Goal: Information Seeking & Learning: Learn about a topic

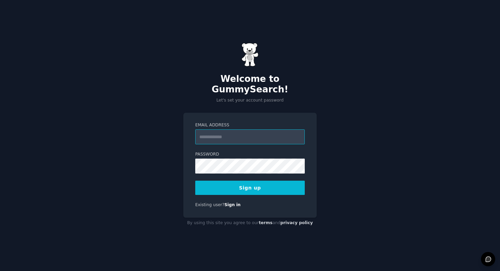
click at [253, 134] on input "Email Address" at bounding box center [249, 136] width 109 height 15
drag, startPoint x: 256, startPoint y: 132, endPoint x: 201, endPoint y: 132, distance: 55.7
click at [201, 132] on input "**********" at bounding box center [249, 136] width 109 height 15
type input "**********"
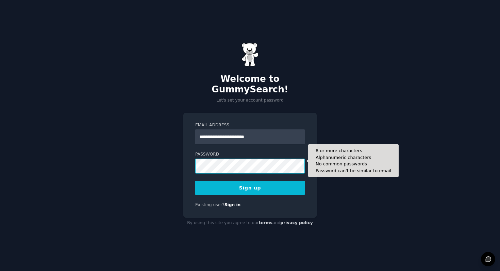
click at [193, 160] on div "**********" at bounding box center [249, 165] width 133 height 105
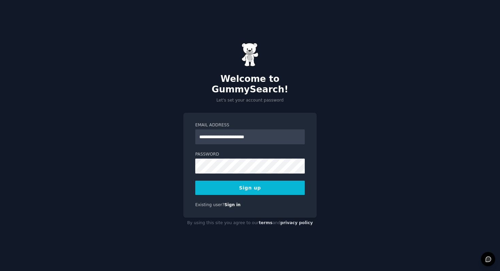
click at [163, 184] on div "**********" at bounding box center [250, 135] width 500 height 271
click at [251, 181] on button "Sign up" at bounding box center [249, 188] width 109 height 14
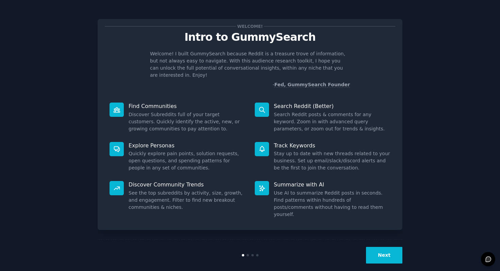
click at [390, 247] on button "Next" at bounding box center [384, 255] width 36 height 17
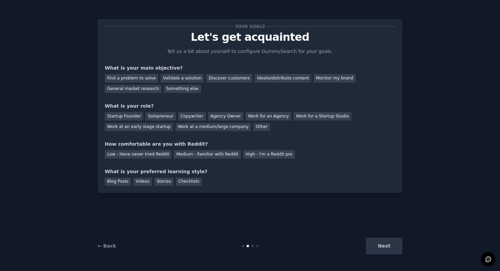
click at [388, 245] on div "Next" at bounding box center [351, 246] width 102 height 17
click at [386, 247] on div "Next" at bounding box center [351, 246] width 102 height 17
click at [219, 79] on div "Discover customers" at bounding box center [229, 78] width 46 height 8
click at [265, 79] on div "Ideate/distribute content" at bounding box center [283, 78] width 56 height 8
click at [317, 79] on div "Monitor my brand" at bounding box center [334, 78] width 42 height 8
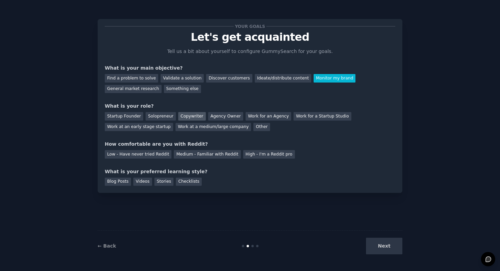
click at [191, 117] on div "Copywriter" at bounding box center [192, 116] width 28 height 8
click at [272, 76] on div "Ideate/distribute content" at bounding box center [283, 78] width 56 height 8
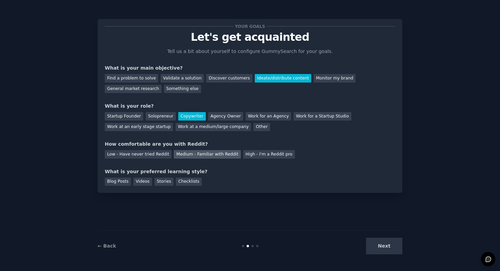
click at [203, 157] on div "Medium - Familiar with Reddit" at bounding box center [207, 154] width 67 height 8
click at [118, 185] on div "Blog Posts" at bounding box center [118, 182] width 26 height 8
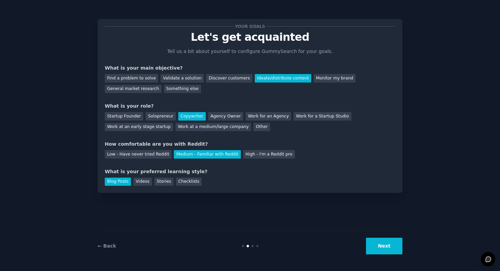
click at [395, 249] on button "Next" at bounding box center [384, 246] width 36 height 17
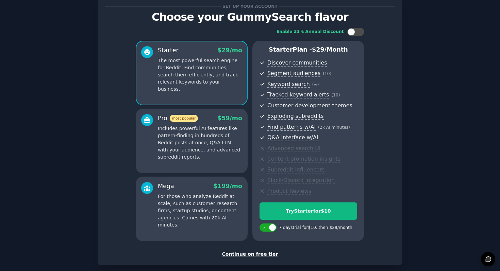
scroll to position [24, 0]
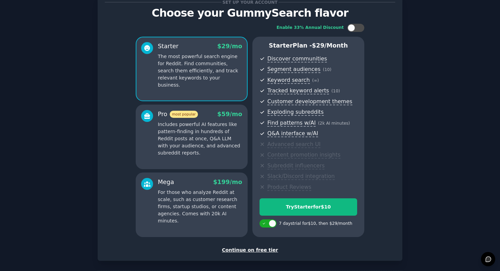
click at [237, 252] on div "Continue on free tier" at bounding box center [250, 250] width 290 height 7
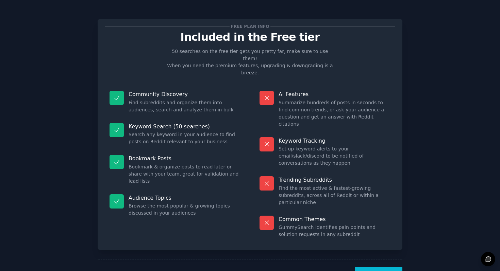
click at [386, 267] on button "Let's Go!" at bounding box center [378, 275] width 48 height 17
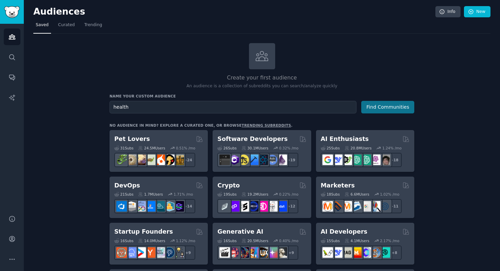
type input "health"
click at [379, 107] on button "Find Communities" at bounding box center [387, 107] width 53 height 13
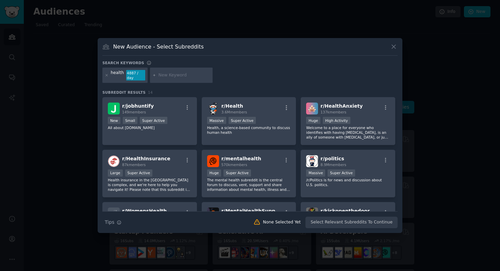
click at [166, 76] on input "text" at bounding box center [184, 75] width 52 height 6
type input "supplements"
click at [246, 69] on div "health 4887 / day supplements" at bounding box center [249, 77] width 295 height 18
click at [232, 76] on div "health 4887 / day supplements" at bounding box center [249, 77] width 295 height 18
click at [195, 75] on input "supplements" at bounding box center [184, 75] width 52 height 6
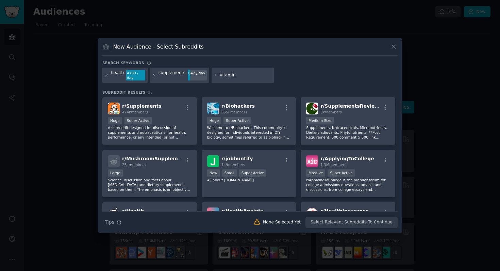
type input "vitamins"
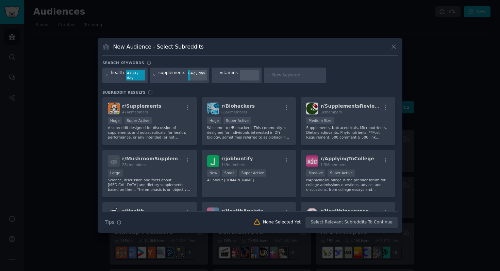
click at [324, 225] on div "Search Tips Tips None Selected Yet Select Relevant Subreddits To Continue" at bounding box center [249, 219] width 295 height 17
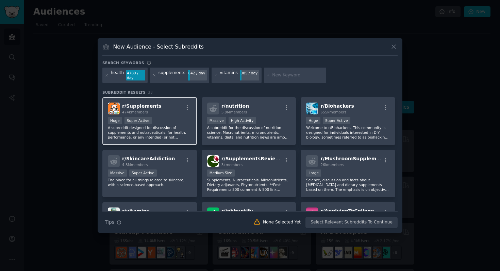
click at [167, 131] on p "A subreddit designed for discussion of supplements and nutraceuticals; for heal…" at bounding box center [150, 132] width 84 height 14
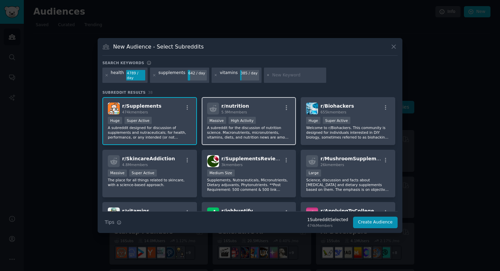
click at [246, 126] on p "A subreddit for the discussion of nutrition science. Macronutrients, micronutri…" at bounding box center [249, 132] width 84 height 14
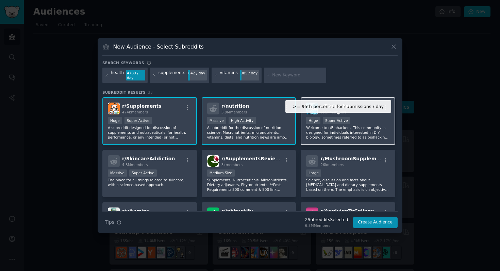
click at [333, 122] on div "Super Active" at bounding box center [337, 120] width 28 height 7
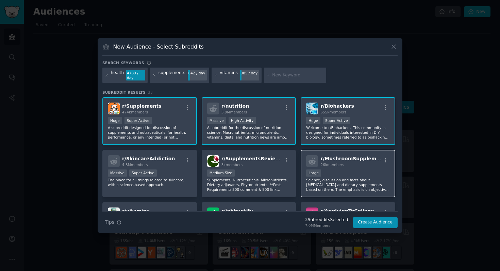
click at [334, 179] on p "Science, discussion and facts about medicinal mushrooms and dietary supplements…" at bounding box center [348, 185] width 84 height 14
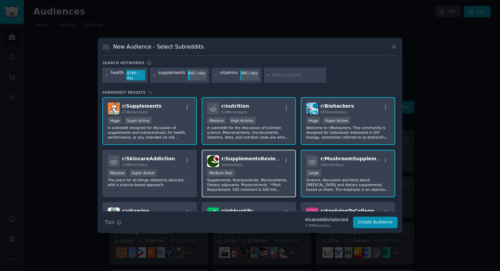
click at [253, 178] on p "Supplements, Nutraceuticals, Micronutrients, Dietary adjuvants, Phytonutrients.…" at bounding box center [249, 185] width 84 height 14
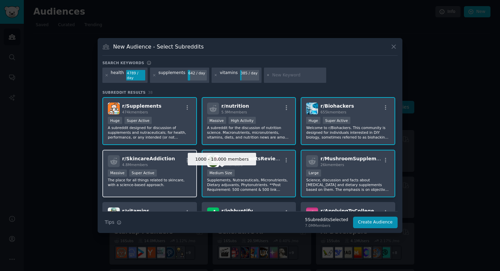
click at [152, 177] on div "Massive Super Active" at bounding box center [150, 174] width 84 height 8
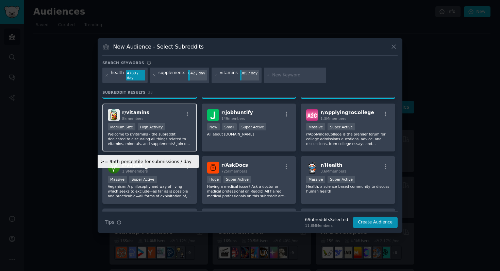
scroll to position [103, 0]
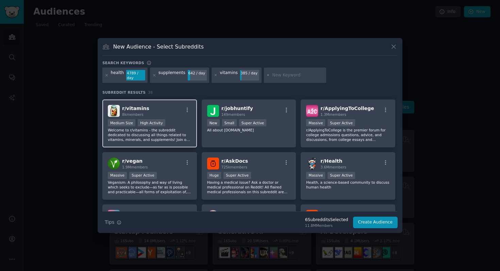
click at [155, 134] on p "Welcome to r/vitamins - the subreddit dedicated to discussing all things relate…" at bounding box center [150, 135] width 84 height 14
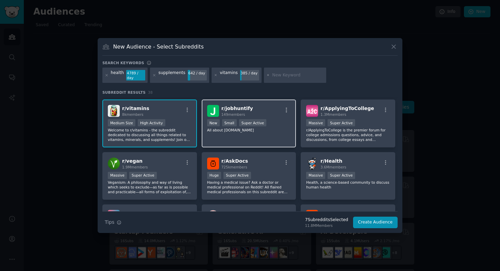
click at [230, 129] on p "All about Jobhuntify.com" at bounding box center [249, 130] width 84 height 5
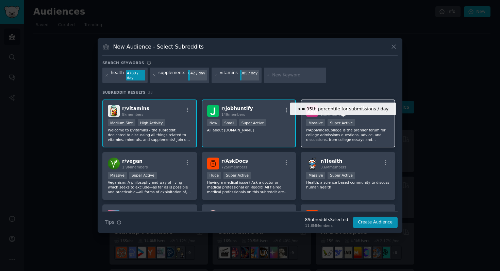
click at [334, 120] on div "Super Active" at bounding box center [341, 122] width 28 height 7
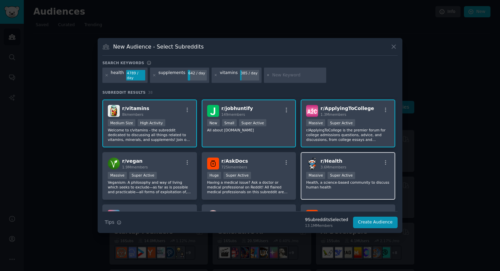
click at [330, 160] on span "r/ Health" at bounding box center [331, 160] width 22 height 5
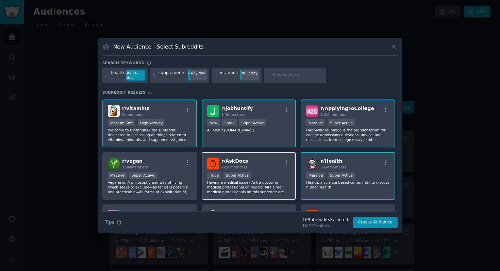
click at [260, 163] on div "r/ AskDocs 725k members" at bounding box center [249, 164] width 84 height 12
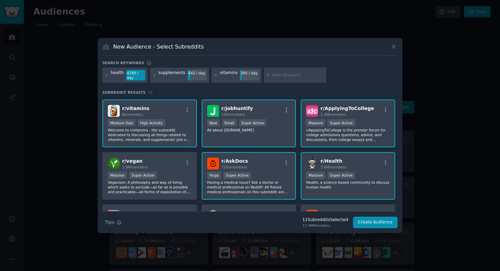
click at [355, 113] on div "1.3M members" at bounding box center [346, 114] width 53 height 5
click at [243, 164] on h2 "r/ AskDocs 725k members" at bounding box center [234, 164] width 27 height 12
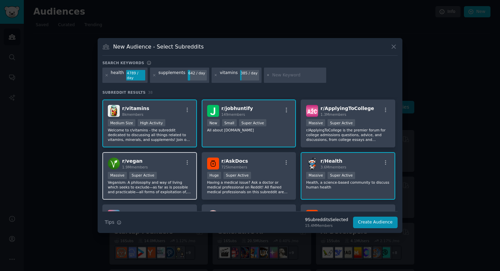
click at [167, 175] on div ">= 95th percentile for submissions / day Massive Super Active" at bounding box center [150, 176] width 84 height 8
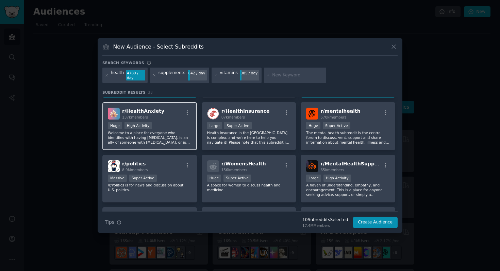
scroll to position [206, 0]
click at [171, 134] on p "Welcome to a place for everyone who identifies with having health anxiety, is a…" at bounding box center [150, 137] width 84 height 14
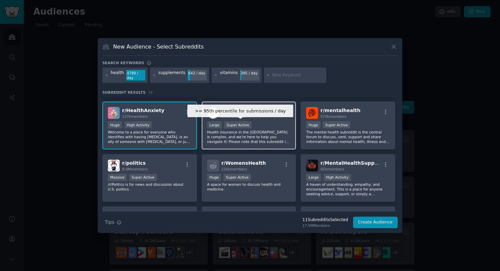
click at [239, 127] on div "Super Active" at bounding box center [238, 124] width 28 height 7
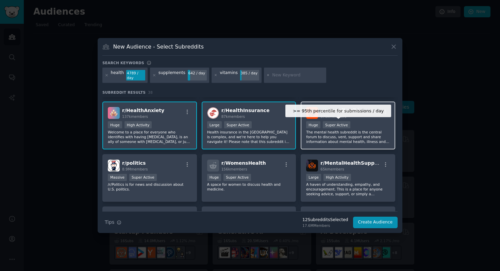
click at [339, 127] on div "Super Active" at bounding box center [337, 124] width 28 height 7
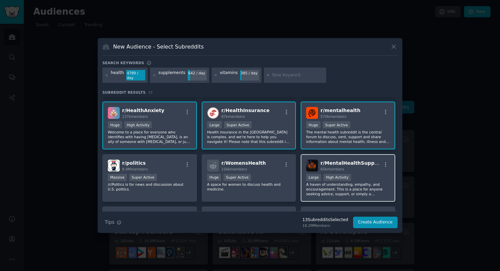
click at [342, 173] on div "r/ MentalHealthSupport 65k members Large High Activity A haven of understanding…" at bounding box center [347, 178] width 94 height 48
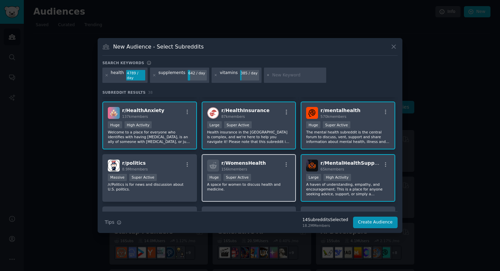
click at [256, 169] on div "156k members" at bounding box center [243, 169] width 45 height 5
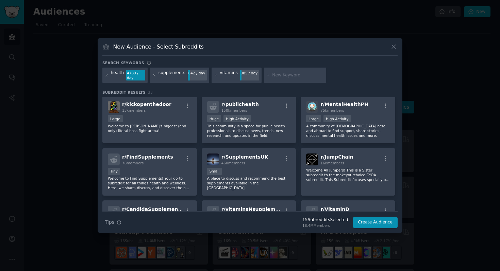
scroll to position [314, 0]
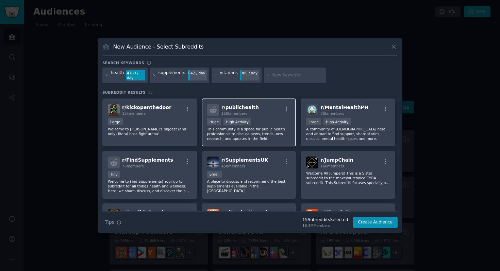
click at [257, 121] on div "Huge High Activity" at bounding box center [249, 122] width 84 height 8
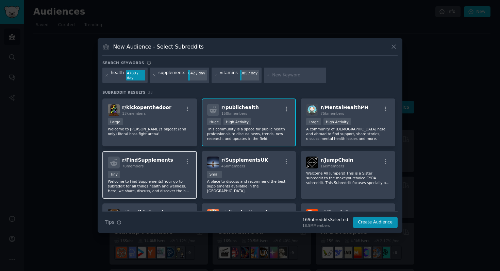
click at [159, 165] on div "78 members" at bounding box center [147, 166] width 51 height 5
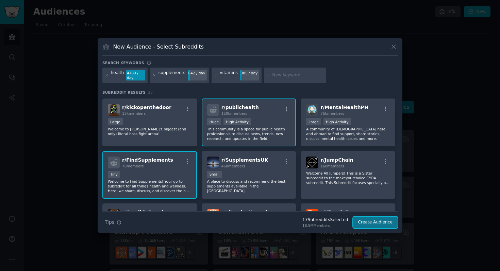
click at [374, 221] on button "Create Audience" at bounding box center [375, 223] width 45 height 12
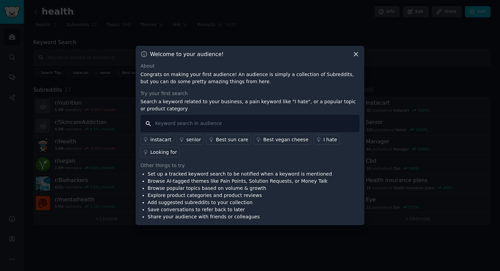
click at [255, 121] on input "text" at bounding box center [249, 123] width 219 height 17
type input "vitamin b"
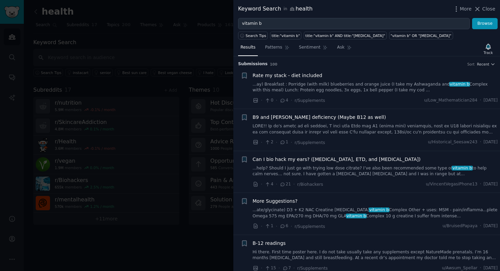
click at [306, 76] on span "Rate my stack - diet included" at bounding box center [288, 75] width 70 height 7
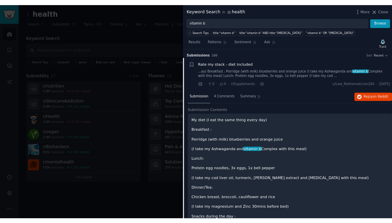
scroll to position [11, 0]
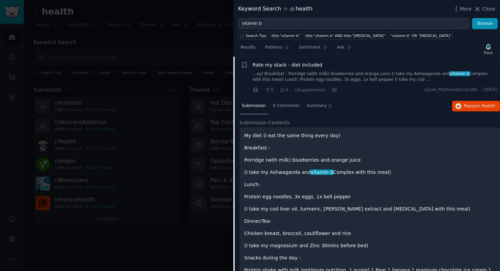
click at [302, 64] on span "Rate my stack - diet included" at bounding box center [288, 65] width 70 height 7
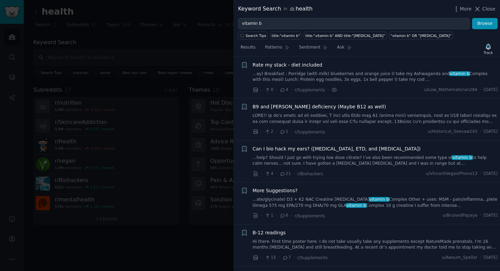
click at [302, 64] on span "Rate my stack - diet included" at bounding box center [288, 65] width 70 height 7
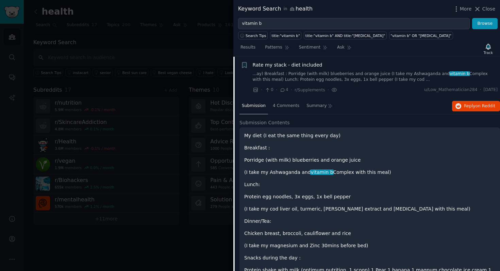
click at [261, 65] on span "Rate my stack - diet included" at bounding box center [288, 65] width 70 height 7
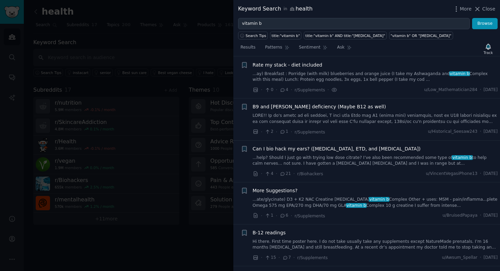
click at [261, 65] on span "Rate my stack - diet included" at bounding box center [288, 65] width 70 height 7
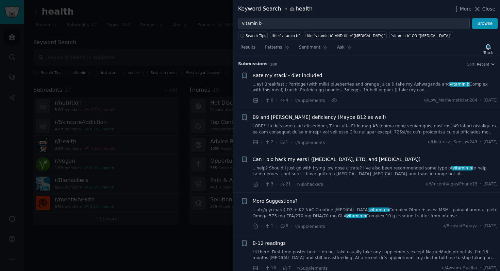
click at [194, 54] on div at bounding box center [250, 135] width 500 height 271
